Goal: Task Accomplishment & Management: Manage account settings

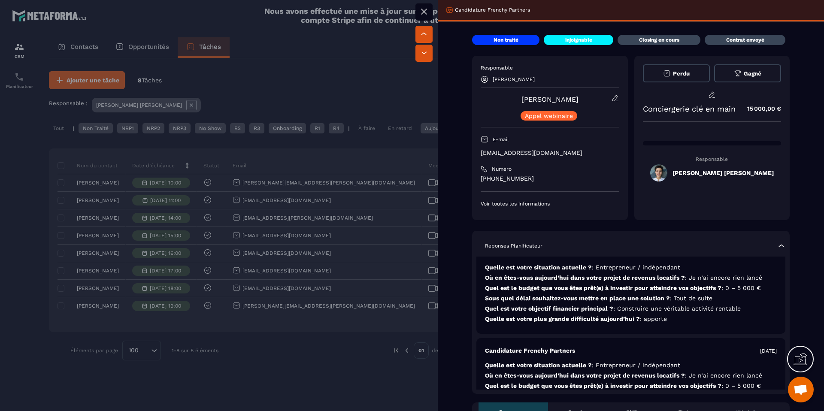
scroll to position [16, 0]
drag, startPoint x: 538, startPoint y: 179, endPoint x: 482, endPoint y: 176, distance: 56.3
click at [482, 176] on p "[PHONE_NUMBER]" at bounding box center [549, 179] width 139 height 8
copy p "[PHONE_NUMBER]"
click at [337, 187] on div at bounding box center [412, 205] width 824 height 411
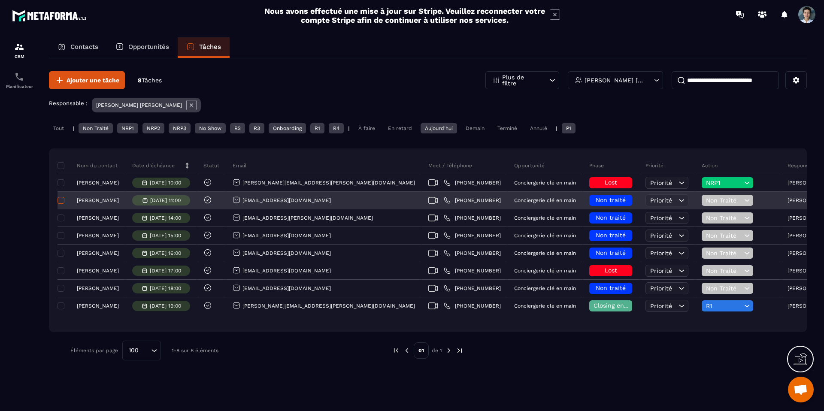
click at [60, 203] on span at bounding box center [60, 200] width 7 height 7
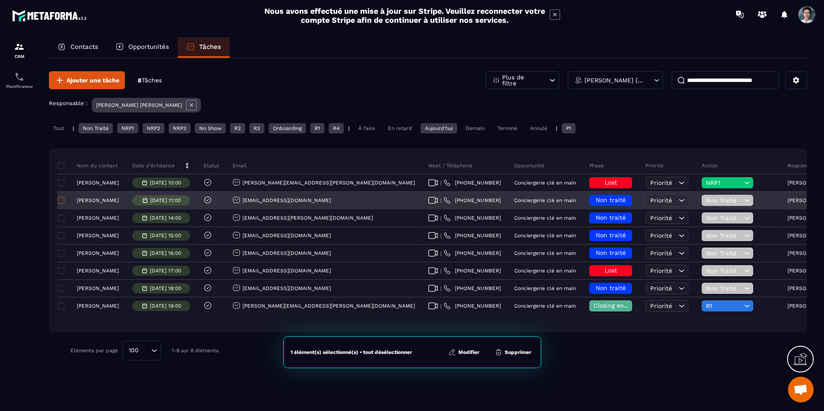
click at [62, 201] on span at bounding box center [60, 200] width 7 height 7
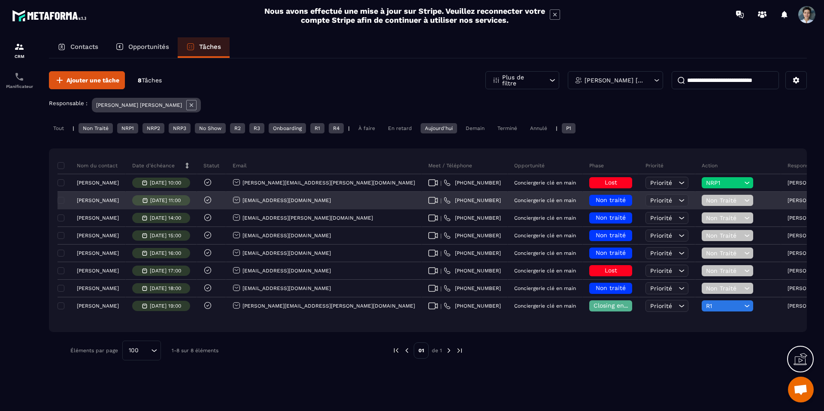
click at [589, 200] on div "Non traité" at bounding box center [610, 200] width 43 height 11
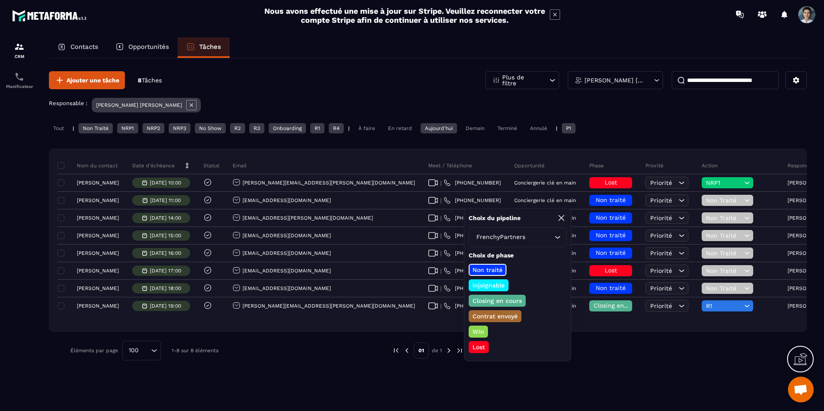
click at [482, 347] on p "Lost" at bounding box center [478, 347] width 15 height 9
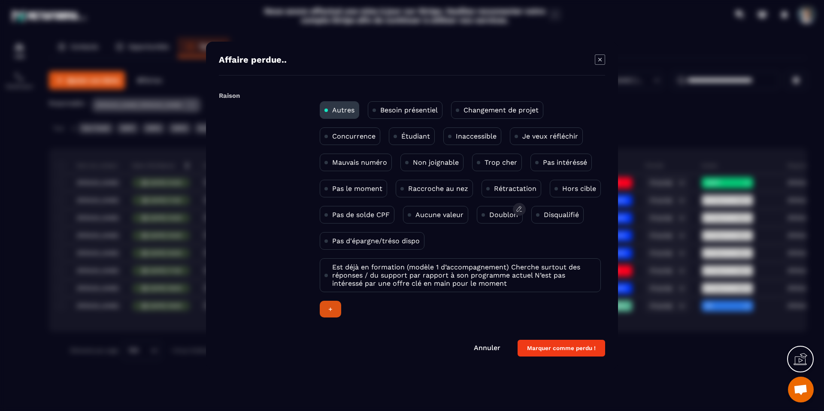
click at [492, 214] on p "Doublon" at bounding box center [503, 215] width 29 height 8
click at [549, 351] on button "Marquer comme perdu !" at bounding box center [561, 348] width 88 height 17
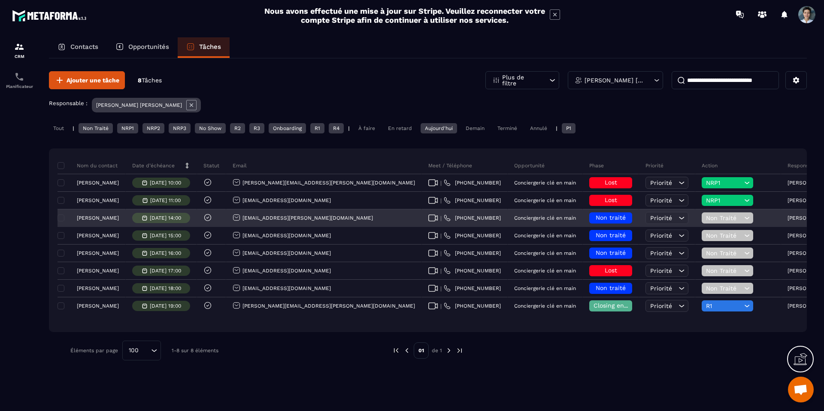
click at [100, 217] on p "[PERSON_NAME]" at bounding box center [98, 218] width 42 height 6
